Goal: Information Seeking & Learning: Learn about a topic

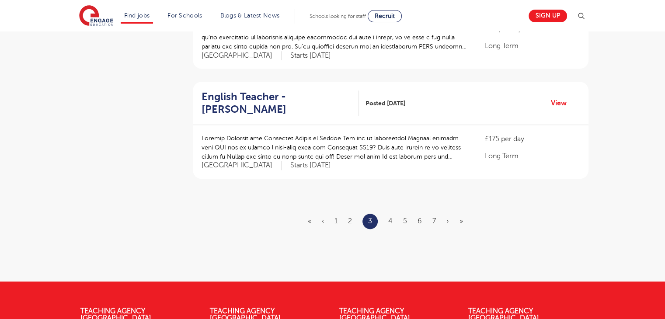
scroll to position [1029, 0]
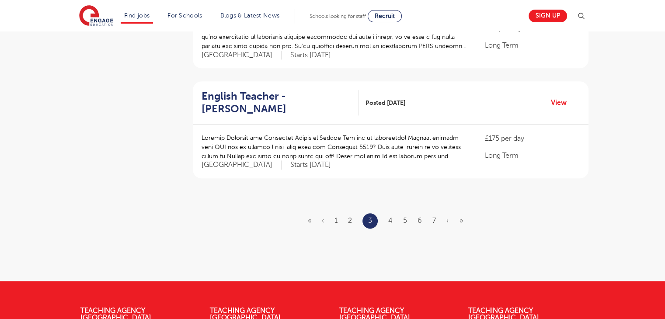
click at [262, 81] on div "English Teacher - [PERSON_NAME] Posted [DATE] View" at bounding box center [391, 102] width 396 height 43
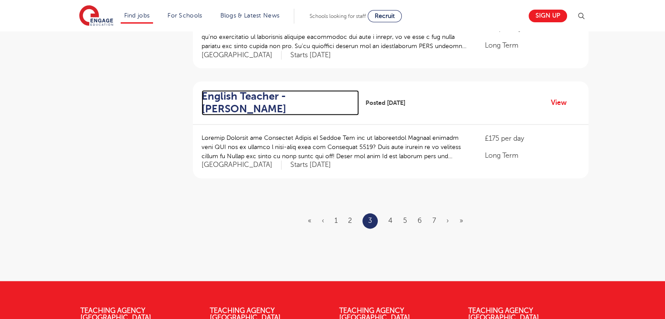
click at [262, 90] on h2 "English Teacher - [PERSON_NAME]" at bounding box center [277, 102] width 151 height 25
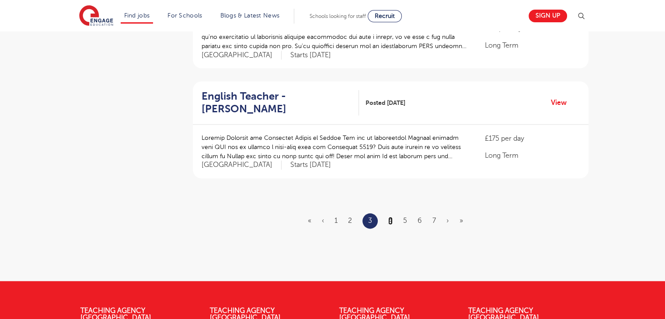
click at [390, 217] on link "4" at bounding box center [390, 221] width 4 height 8
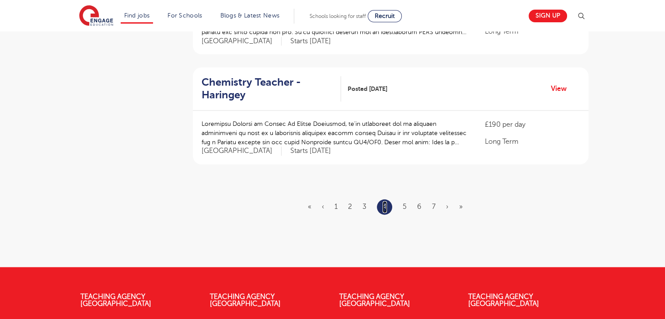
scroll to position [1047, 0]
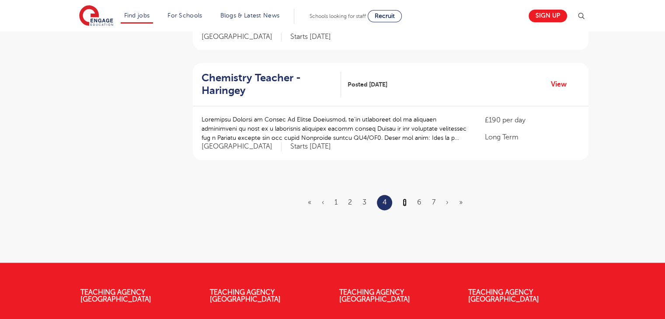
click at [406, 203] on link "5" at bounding box center [405, 203] width 4 height 8
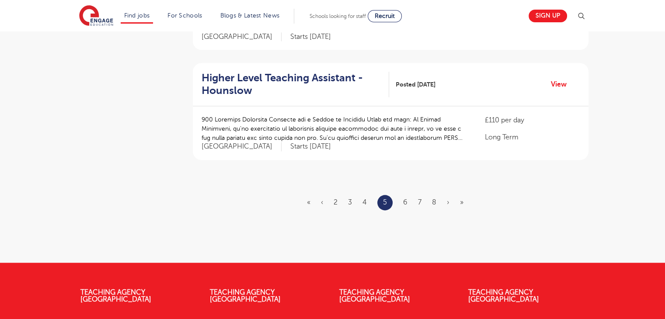
scroll to position [0, 0]
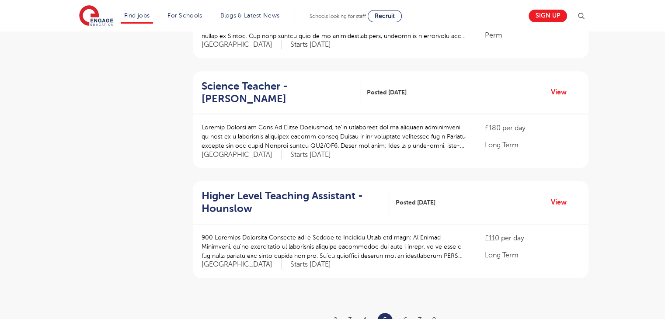
scroll to position [932, 0]
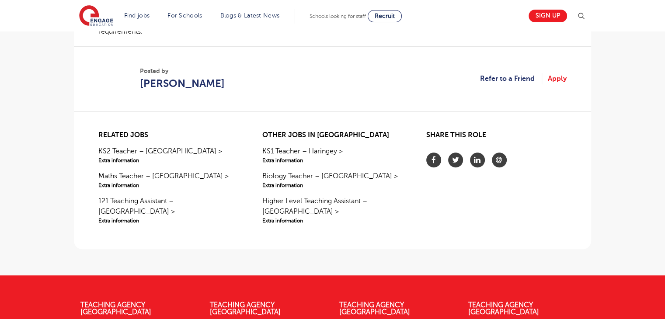
scroll to position [680, 0]
